Goal: Task Accomplishment & Management: Manage account settings

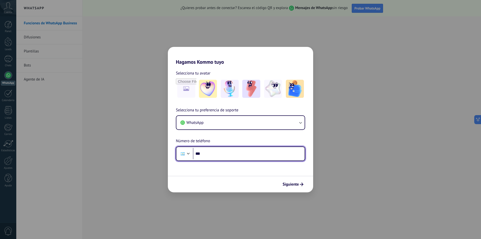
click at [247, 151] on input "***" at bounding box center [249, 154] width 112 height 12
type input "**"
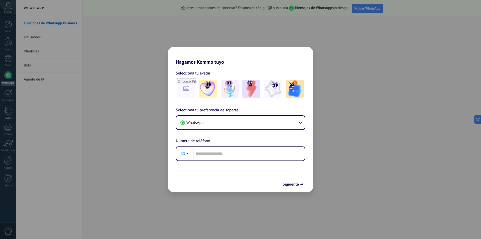
click at [114, 123] on div "Hagamos Kommo tuyo Selecciona tu avatar Selecciona tu preferencia de soporte Wh…" at bounding box center [240, 119] width 481 height 239
click at [104, 14] on div "Hagamos Kommo tuyo Selecciona tu avatar Selecciona tu preferencia de soporte Wh…" at bounding box center [240, 119] width 481 height 239
click at [232, 87] on img at bounding box center [230, 89] width 18 height 18
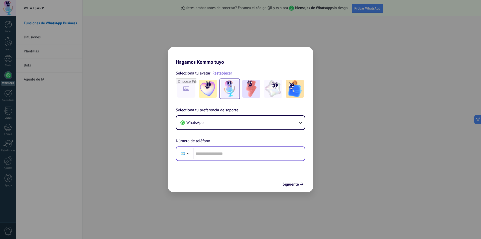
click at [234, 147] on div "Phone" at bounding box center [240, 153] width 129 height 15
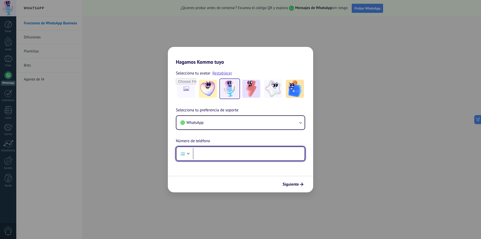
click at [232, 151] on input "tel" at bounding box center [249, 154] width 112 height 12
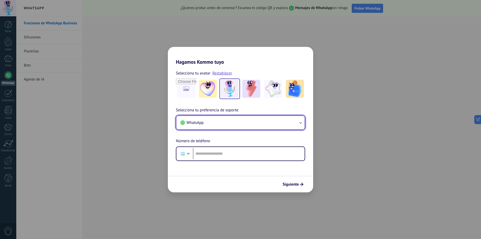
click at [255, 122] on button "WhatsApp" at bounding box center [240, 123] width 128 height 14
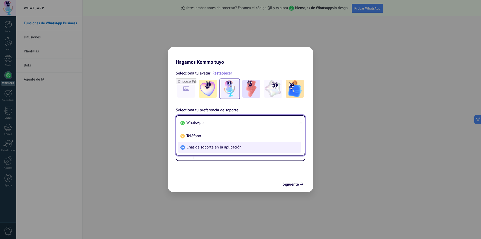
click at [254, 149] on li "Chat de soporte en la aplicación" at bounding box center [239, 147] width 122 height 11
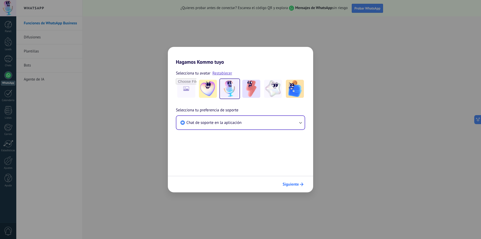
click at [286, 185] on span "Siguiente" at bounding box center [291, 184] width 16 height 4
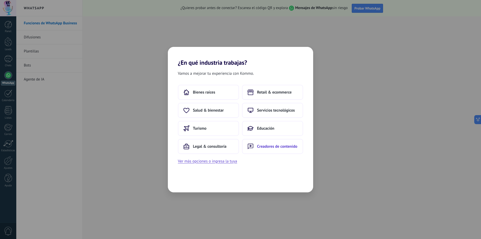
click at [284, 143] on button "Creadores de contenido" at bounding box center [272, 146] width 61 height 15
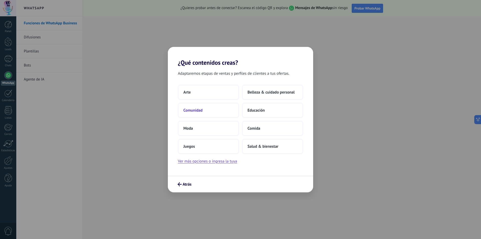
click at [228, 112] on button "Comunidad" at bounding box center [208, 110] width 61 height 15
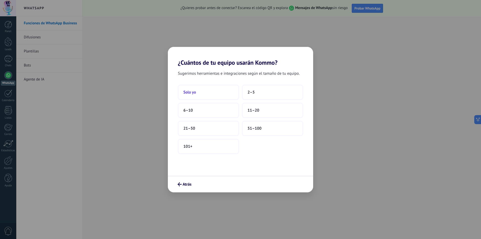
click at [211, 95] on button "Solo yo" at bounding box center [208, 92] width 61 height 15
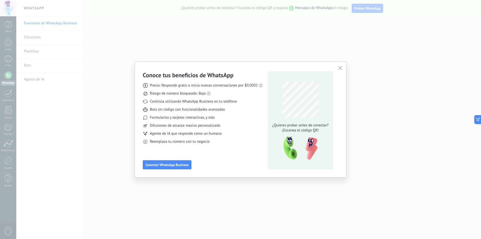
click at [341, 67] on use "button" at bounding box center [340, 68] width 4 height 4
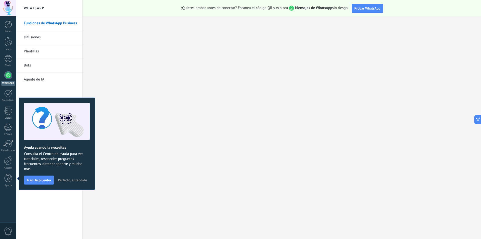
click at [37, 36] on link "Difusiones" at bounding box center [51, 37] width 54 height 14
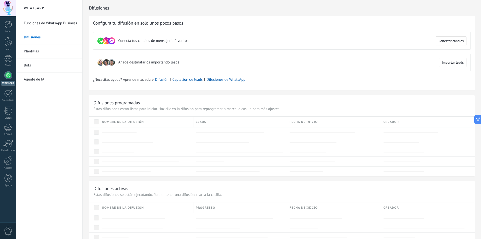
click at [40, 51] on link "Plantillas" at bounding box center [51, 51] width 54 height 14
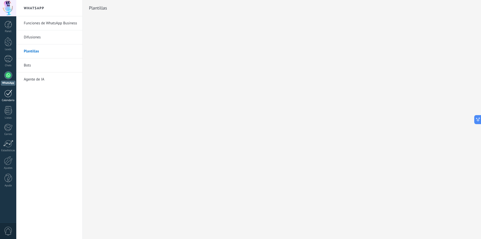
click at [6, 95] on div at bounding box center [8, 93] width 8 height 8
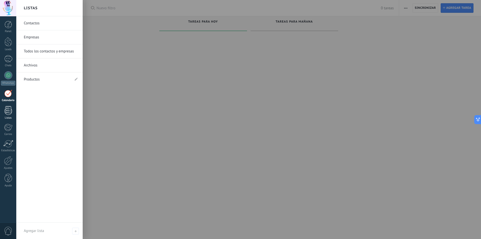
click at [7, 112] on div at bounding box center [9, 110] width 8 height 9
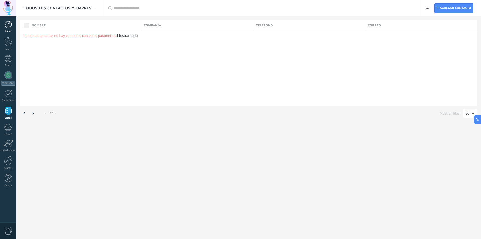
click at [12, 26] on div at bounding box center [9, 25] width 8 height 8
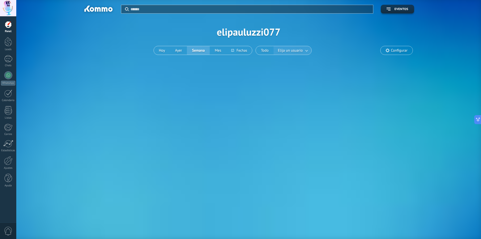
click at [289, 52] on span "Elija un usuario" at bounding box center [290, 50] width 27 height 7
click at [298, 52] on span "Elija un usuario" at bounding box center [290, 50] width 27 height 7
click at [305, 50] on link at bounding box center [306, 50] width 9 height 8
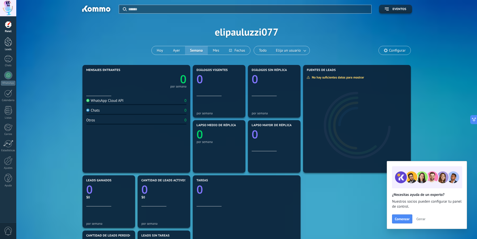
click at [8, 40] on div at bounding box center [9, 41] width 8 height 9
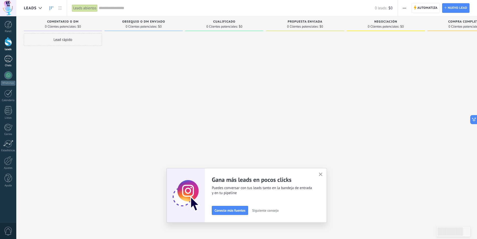
click at [6, 61] on div at bounding box center [8, 58] width 8 height 7
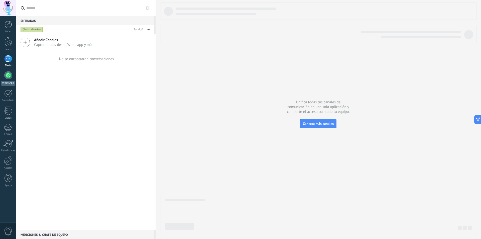
click at [5, 78] on link "WhatsApp" at bounding box center [8, 78] width 16 height 14
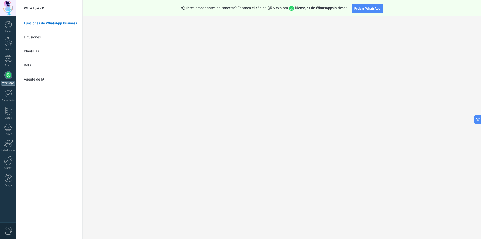
click at [28, 37] on link "Difusiones" at bounding box center [51, 37] width 54 height 14
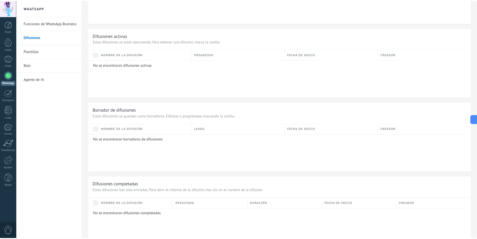
scroll to position [155, 0]
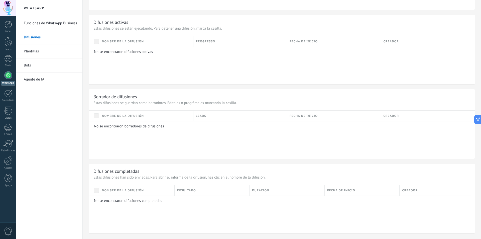
click at [31, 51] on link "Plantillas" at bounding box center [51, 51] width 54 height 14
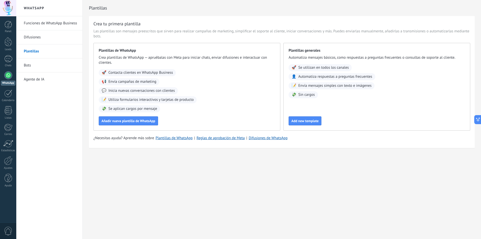
click at [29, 64] on link "Bots" at bounding box center [51, 65] width 54 height 14
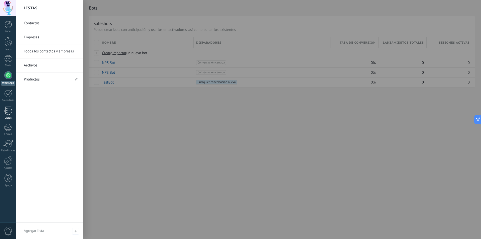
click at [6, 112] on div at bounding box center [9, 110] width 8 height 9
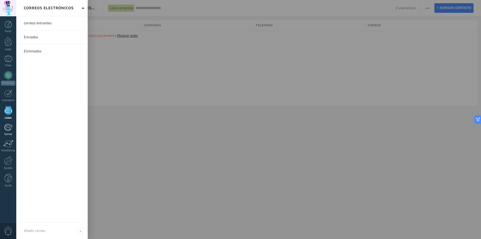
click at [5, 128] on div at bounding box center [8, 127] width 8 height 8
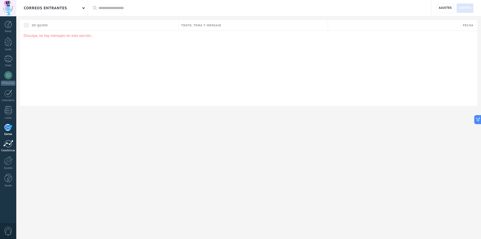
click at [9, 142] on div at bounding box center [8, 144] width 10 height 8
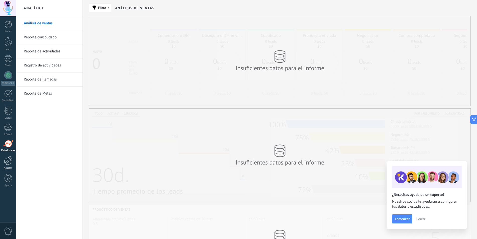
click at [4, 159] on div at bounding box center [8, 160] width 9 height 9
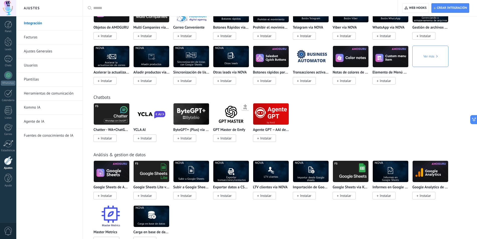
scroll to position [905, 0]
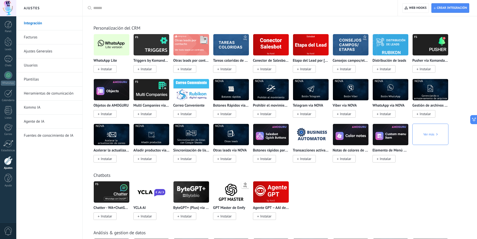
click at [28, 37] on link "Facturas" at bounding box center [51, 37] width 54 height 14
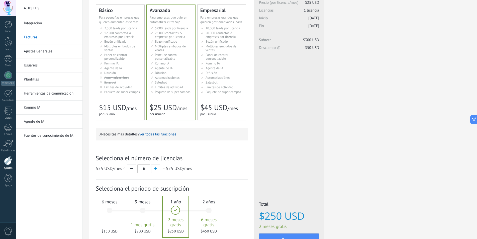
scroll to position [50, 0]
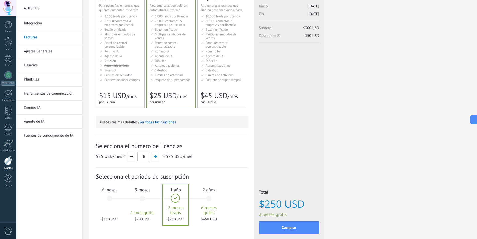
click at [48, 50] on link "Ajustes Generales" at bounding box center [51, 51] width 54 height 14
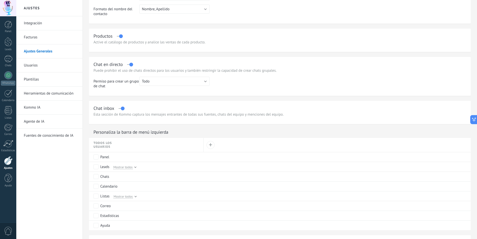
scroll to position [150, 0]
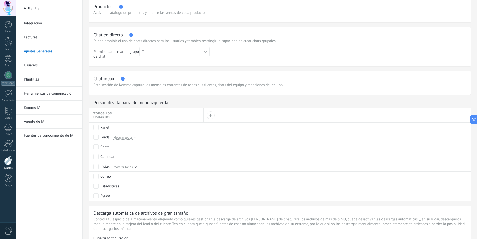
click at [31, 63] on link "Usuarios" at bounding box center [51, 65] width 54 height 14
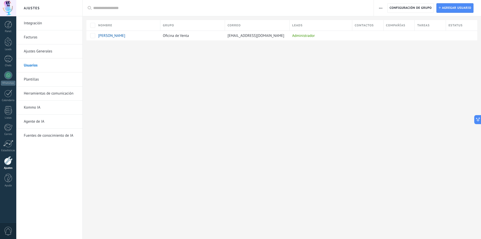
click at [29, 77] on link "Plantillas" at bounding box center [51, 79] width 54 height 14
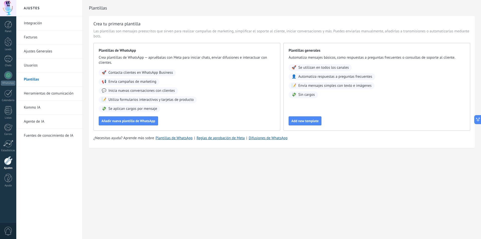
click at [29, 91] on link "Herramientas de comunicación" at bounding box center [51, 93] width 54 height 14
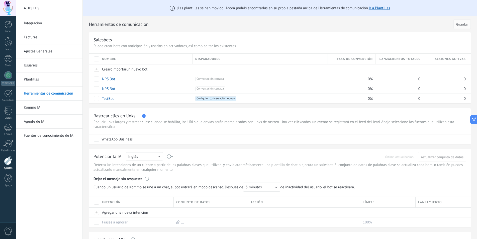
click at [33, 38] on link "Facturas" at bounding box center [51, 37] width 54 height 14
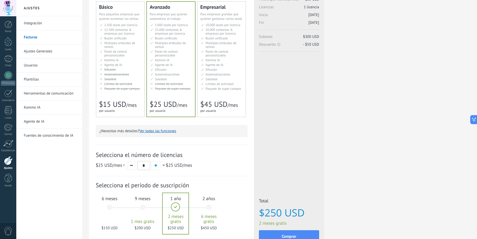
scroll to position [82, 0]
